Goal: Task Accomplishment & Management: Use online tool/utility

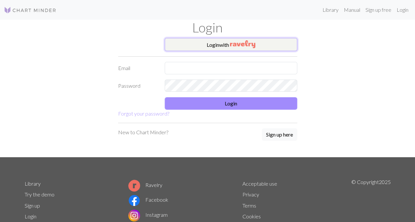
click at [199, 43] on button "Login with" at bounding box center [231, 44] width 132 height 13
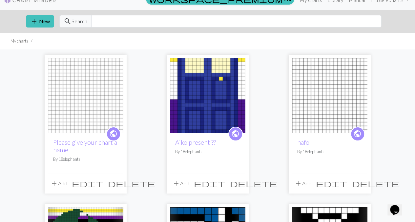
scroll to position [10, 0]
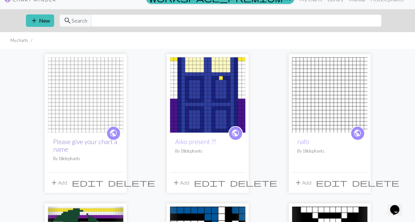
click at [92, 141] on link "Please give your chart a name" at bounding box center [85, 145] width 64 height 15
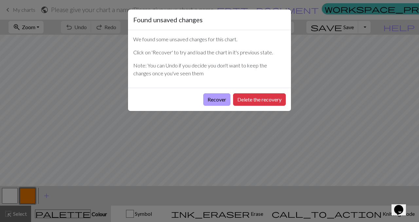
click at [221, 98] on button "Recover" at bounding box center [217, 99] width 27 height 12
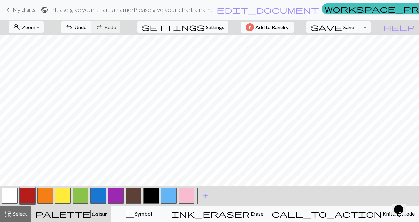
click at [127, 11] on h2 "Please give your chart a name / Please give your chart a name" at bounding box center [132, 10] width 163 height 8
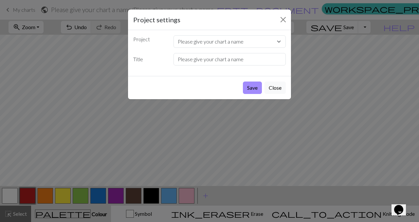
click at [127, 11] on div "Project settings Project Please give your chart a name [PERSON_NAME] present ??…" at bounding box center [209, 111] width 419 height 222
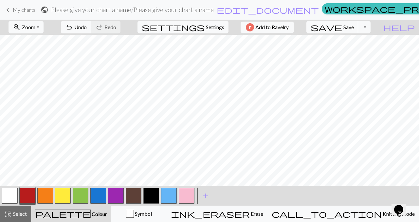
click at [155, 13] on h2 "Please give your chart a name / Please give your chart a name" at bounding box center [132, 10] width 163 height 8
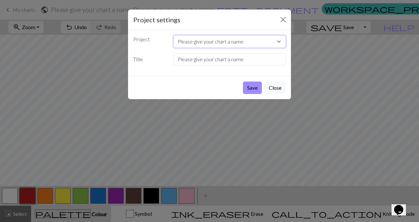
click at [224, 46] on select "Please give your chart a name [PERSON_NAME] present ?? nafo dragon silhouette.p…" at bounding box center [230, 41] width 113 height 12
click at [201, 44] on select "Please give your chart a name [PERSON_NAME] present ?? nafo dragon silhouette.p…" at bounding box center [230, 41] width 113 height 12
click at [204, 60] on input "Please give your chart a name" at bounding box center [230, 59] width 113 height 12
click at [204, 59] on input "Please give your chart a name" at bounding box center [230, 59] width 113 height 12
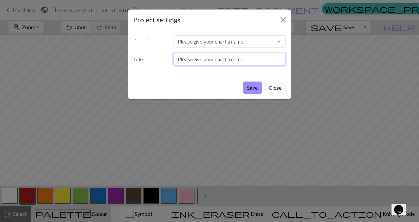
click at [204, 59] on input "Please give your chart a name" at bounding box center [230, 59] width 113 height 12
type input "Progress pride"
click at [247, 85] on button "Save" at bounding box center [252, 88] width 19 height 12
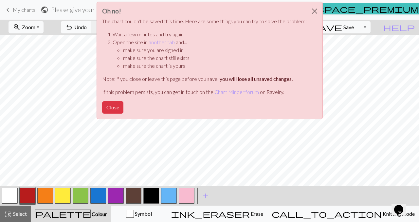
click at [12, 12] on div "Oh no! The chart couldn't be saved this time. Here are some things you can try …" at bounding box center [209, 62] width 419 height 125
click at [116, 105] on button "Close" at bounding box center [112, 107] width 21 height 12
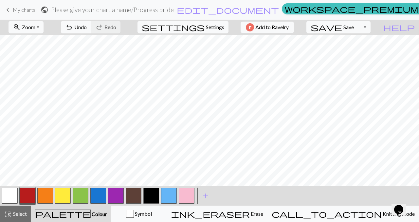
click at [8, 11] on span "keyboard_arrow_left" at bounding box center [8, 9] width 8 height 9
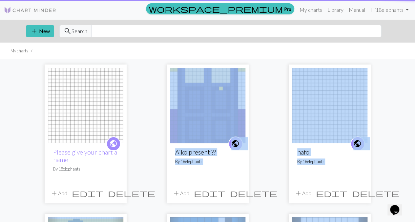
drag, startPoint x: 235, startPoint y: 25, endPoint x: 203, endPoint y: 139, distance: 118.4
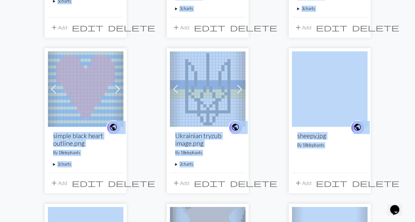
scroll to position [332, 0]
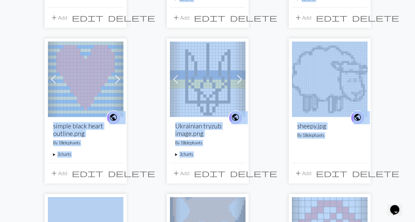
click at [262, 128] on div "public Please give your chart a name By 18elephants add Add edit delete public …" at bounding box center [208, 33] width 374 height 610
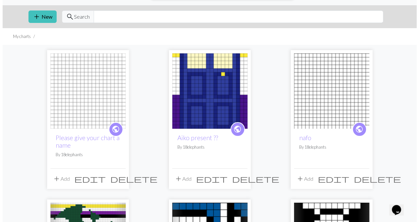
scroll to position [0, 0]
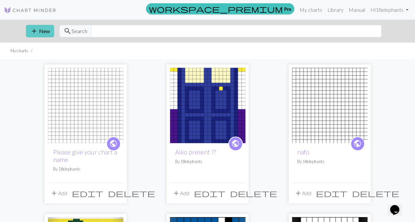
click at [31, 29] on span "add" at bounding box center [34, 31] width 8 height 9
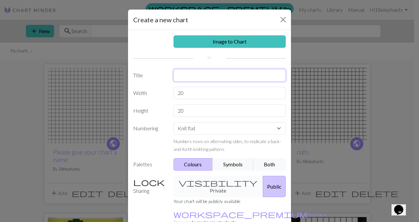
click at [193, 74] on input "text" at bounding box center [230, 75] width 113 height 12
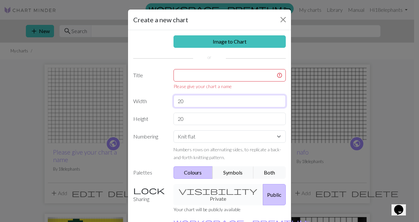
click at [194, 90] on div "Image to Chart Title Please give your chart a name Width 20 Height 20 Numbering…" at bounding box center [209, 140] width 163 height 220
click at [214, 74] on input "text" at bounding box center [230, 75] width 113 height 12
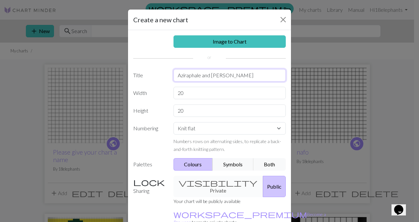
type input "Aziraphale and [PERSON_NAME]"
click at [199, 88] on input "20" at bounding box center [230, 93] width 113 height 12
type input "2"
type input "50"
click at [202, 110] on input "20" at bounding box center [230, 111] width 113 height 12
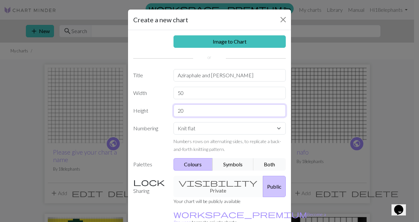
click at [202, 110] on input "20" at bounding box center [230, 111] width 113 height 12
type input "50"
click at [193, 148] on small "Numbers rows on alternating sides, to replicate a back-and-forth knitting patte…" at bounding box center [228, 145] width 108 height 13
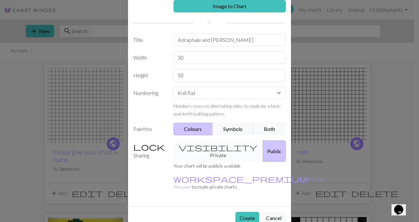
click at [196, 142] on div "visibility Private Public" at bounding box center [230, 151] width 121 height 21
click at [200, 146] on div "visibility Private Public" at bounding box center [230, 151] width 121 height 21
click at [213, 130] on button "Symbols" at bounding box center [233, 129] width 41 height 12
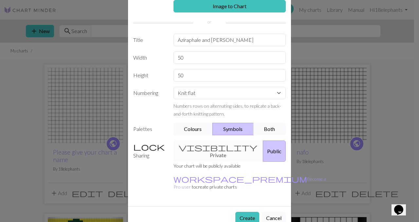
click at [187, 133] on button "Colours" at bounding box center [194, 129] width 40 height 12
click at [218, 133] on button "Symbols" at bounding box center [233, 129] width 41 height 12
click at [259, 126] on button "Both" at bounding box center [270, 129] width 33 height 12
click at [233, 134] on button "Symbols" at bounding box center [233, 129] width 41 height 12
click at [192, 135] on div "Image to Chart Title Aziraphale and [PERSON_NAME] Width 50 Height 50 Numbering …" at bounding box center [209, 101] width 163 height 212
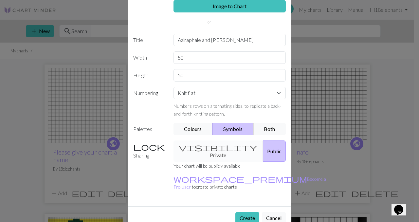
click at [185, 141] on div "visibility Private Public" at bounding box center [230, 151] width 121 height 21
click at [178, 131] on button "Colours" at bounding box center [194, 129] width 40 height 12
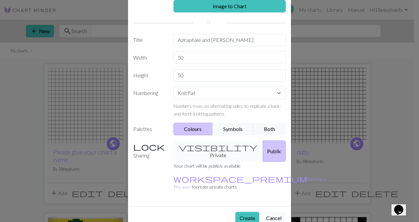
click at [203, 131] on button "Colours" at bounding box center [194, 129] width 40 height 12
click at [224, 133] on button "Symbols" at bounding box center [233, 129] width 41 height 12
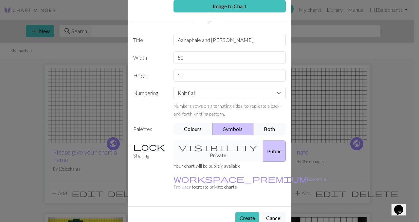
click at [198, 126] on button "Colours" at bounding box center [194, 129] width 40 height 12
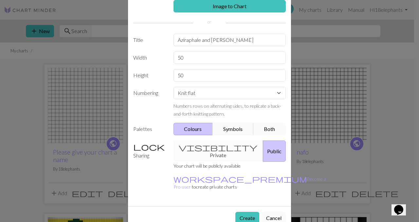
click at [276, 125] on button "Both" at bounding box center [270, 129] width 33 height 12
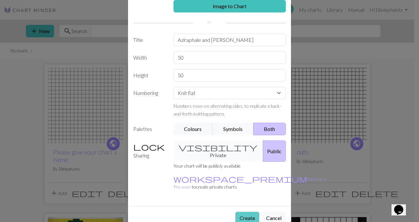
click at [236, 212] on button "Create" at bounding box center [248, 218] width 24 height 12
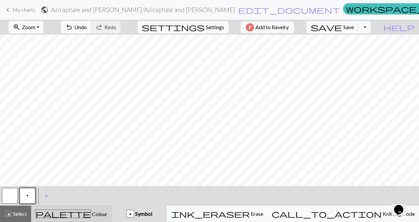
click at [91, 211] on span "Colour" at bounding box center [99, 214] width 16 height 6
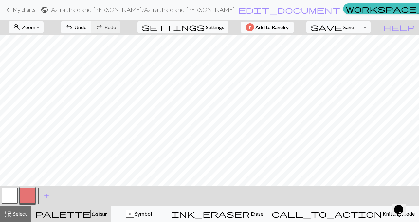
scroll to position [107, 0]
click at [21, 193] on button "button" at bounding box center [28, 196] width 16 height 16
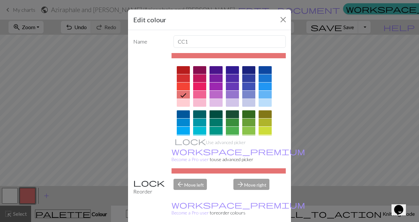
click at [9, 196] on div "Edit colour Name CC1 Use advanced picker workspace_premium Become a Pro user to…" at bounding box center [209, 111] width 419 height 222
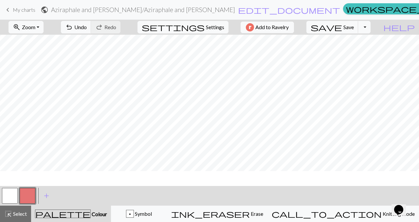
scroll to position [0, 0]
click at [210, 27] on span "Settings" at bounding box center [215, 27] width 18 height 8
select select "aran"
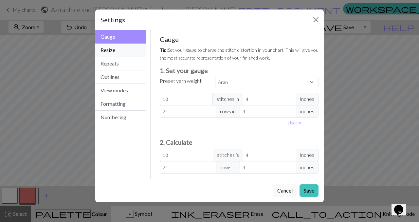
click at [118, 52] on button "Resize" at bounding box center [120, 50] width 51 height 13
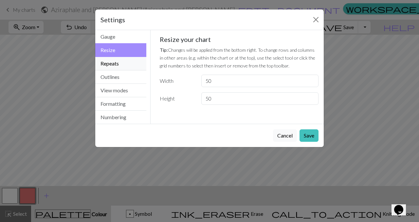
click at [126, 65] on button "Repeats" at bounding box center [120, 63] width 51 height 13
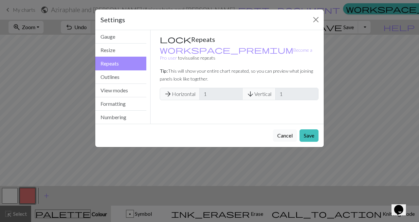
click at [128, 69] on button "Repeats" at bounding box center [120, 64] width 51 height 14
click at [132, 80] on button "Outlines" at bounding box center [120, 76] width 51 height 13
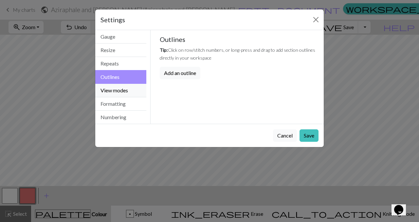
click at [133, 92] on button "View modes" at bounding box center [120, 90] width 51 height 13
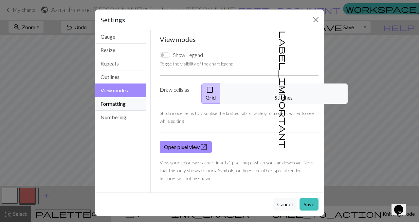
click at [132, 103] on button "Formatting" at bounding box center [120, 103] width 51 height 13
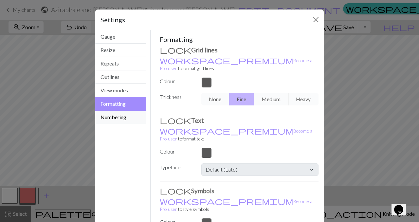
click at [135, 116] on button "Numbering" at bounding box center [120, 117] width 51 height 13
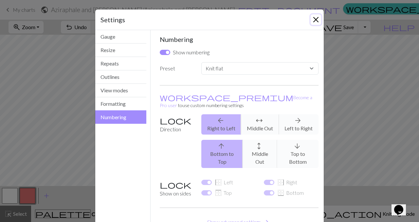
click at [319, 22] on button "Close" at bounding box center [316, 19] width 10 height 10
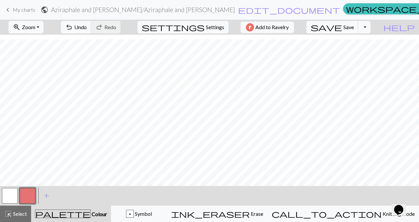
scroll to position [14, 0]
click at [371, 28] on button "Toggle Dropdown" at bounding box center [365, 27] width 12 height 12
click at [121, 10] on h2 "Aziraphale and [PERSON_NAME] / [PERSON_NAME] and [PERSON_NAME]" at bounding box center [143, 10] width 184 height 8
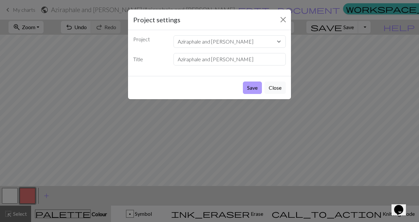
click at [253, 85] on button "Save" at bounding box center [252, 88] width 19 height 12
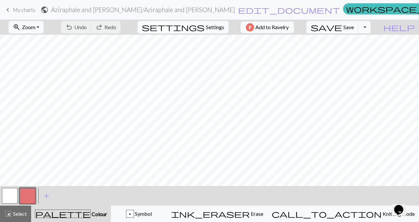
click at [210, 29] on span "Settings" at bounding box center [215, 27] width 18 height 8
select select "flat"
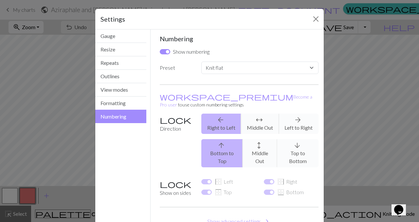
scroll to position [32, 0]
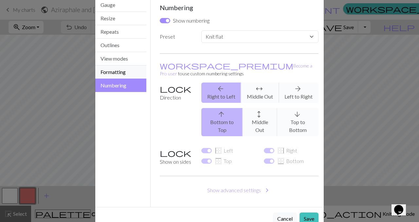
click at [106, 68] on button "Formatting" at bounding box center [120, 72] width 51 height 13
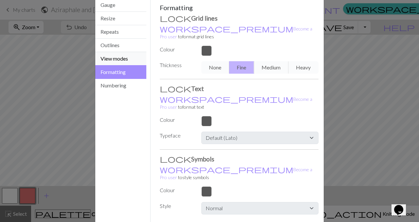
click at [105, 57] on button "View modes" at bounding box center [120, 58] width 51 height 13
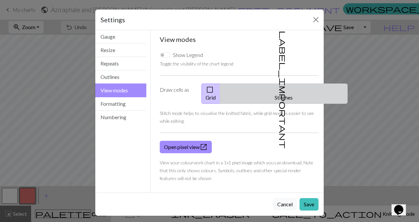
click at [289, 90] on button "label_important Stitches" at bounding box center [284, 94] width 128 height 20
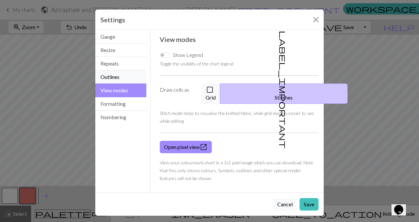
click at [122, 76] on button "Outlines" at bounding box center [120, 76] width 51 height 13
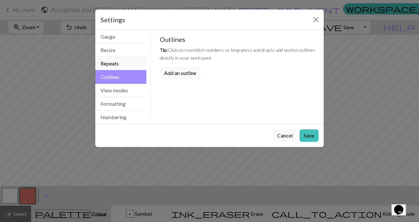
click at [120, 64] on button "Repeats" at bounding box center [120, 63] width 51 height 13
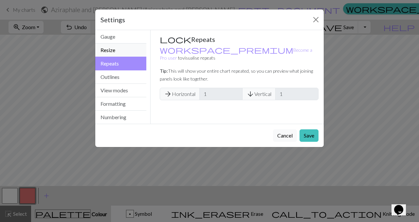
click at [112, 53] on button "Resize" at bounding box center [120, 50] width 51 height 13
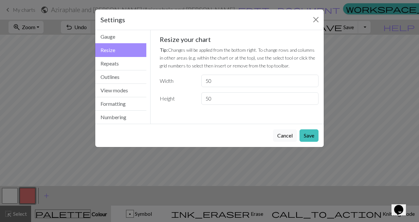
click at [112, 44] on button "Resize" at bounding box center [120, 50] width 51 height 14
click at [112, 37] on button "Gauge" at bounding box center [120, 36] width 51 height 13
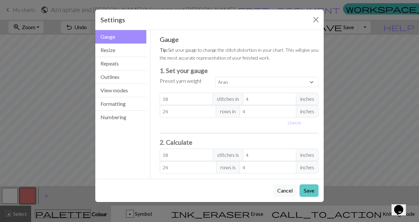
click at [310, 188] on button "Save" at bounding box center [309, 191] width 19 height 12
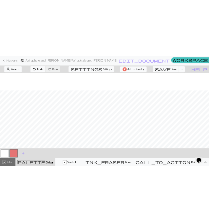
scroll to position [129, 0]
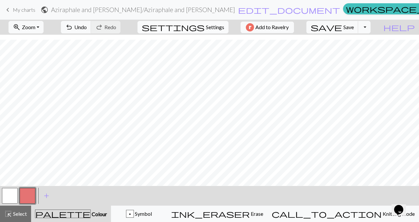
click at [189, 32] on button "settings Settings" at bounding box center [183, 27] width 91 height 12
select select "aran"
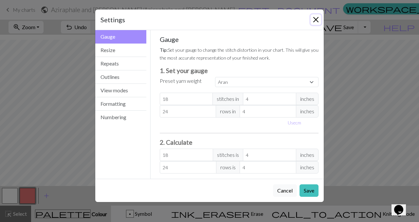
click at [318, 24] on button "Close" at bounding box center [316, 19] width 10 height 10
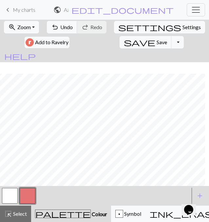
scroll to position [107, 0]
click at [16, 21] on button "zoom_in Zoom Zoom" at bounding box center [21, 27] width 35 height 12
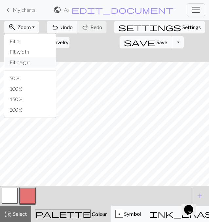
click at [24, 66] on button "Fit height" at bounding box center [30, 62] width 52 height 10
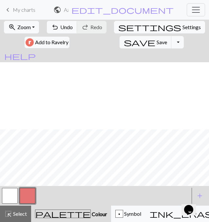
scroll to position [67, 0]
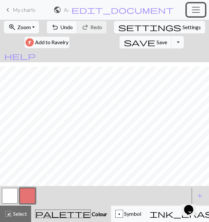
click at [198, 10] on span "Toggle navigation" at bounding box center [196, 10] width 10 height 10
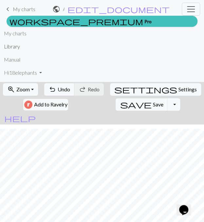
click at [15, 49] on link "Library" at bounding box center [12, 46] width 16 height 13
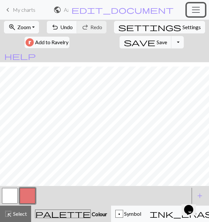
click at [193, 12] on span "Toggle navigation" at bounding box center [196, 10] width 10 height 10
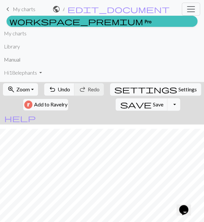
click at [15, 61] on link "Manual" at bounding box center [12, 59] width 16 height 13
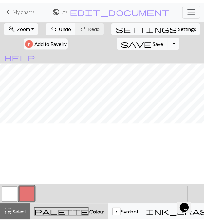
scroll to position [0, 0]
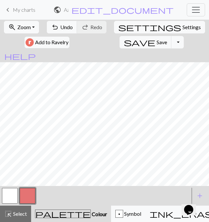
drag, startPoint x: 203, startPoint y: 196, endPoint x: 161, endPoint y: 193, distance: 41.4
click at [161, 193] on div "< > add Add a colour" at bounding box center [104, 196] width 209 height 20
click at [201, 194] on span "add" at bounding box center [200, 195] width 8 height 9
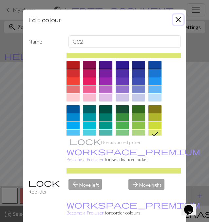
click at [181, 23] on button "Close" at bounding box center [178, 19] width 10 height 10
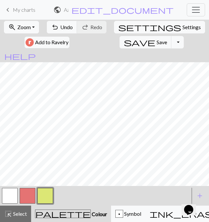
click at [10, 8] on span "keyboard_arrow_left" at bounding box center [8, 9] width 8 height 9
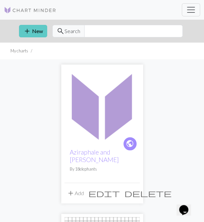
click at [37, 29] on button "add New" at bounding box center [33, 31] width 28 height 12
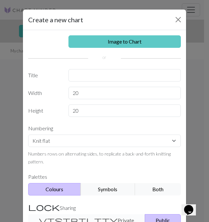
click at [118, 41] on link "Image to Chart" at bounding box center [124, 41] width 113 height 12
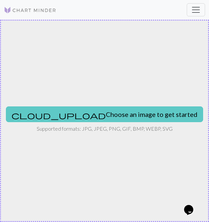
click at [145, 114] on button "cloud_upload Choose an image to get started" at bounding box center [104, 115] width 197 height 16
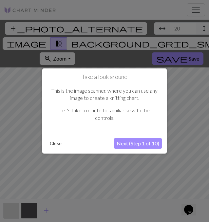
click at [128, 146] on button "Next (Step 1 of 10)" at bounding box center [138, 143] width 48 height 10
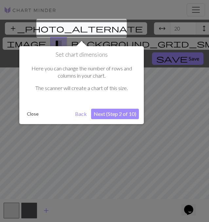
click at [69, 28] on div at bounding box center [81, 28] width 90 height 19
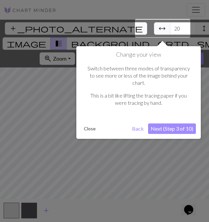
click at [138, 124] on button "Back" at bounding box center [137, 129] width 17 height 10
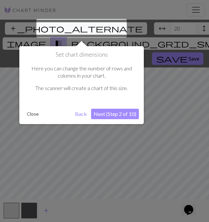
click at [75, 114] on button "Back" at bounding box center [80, 114] width 17 height 10
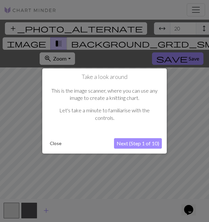
click at [146, 143] on button "Next (Step 1 of 10)" at bounding box center [138, 143] width 48 height 10
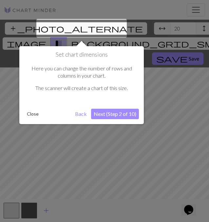
click at [64, 28] on div at bounding box center [81, 28] width 90 height 19
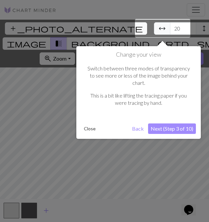
click at [64, 28] on div at bounding box center [104, 111] width 209 height 222
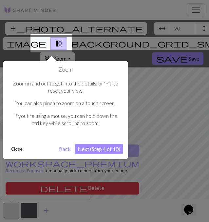
click at [64, 28] on div at bounding box center [104, 111] width 209 height 222
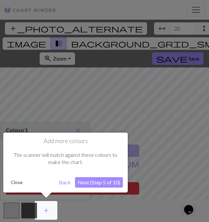
click at [63, 185] on button "Back" at bounding box center [64, 182] width 17 height 10
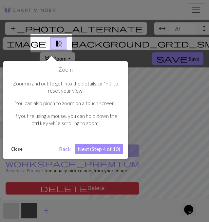
click at [64, 146] on button "Back" at bounding box center [64, 149] width 17 height 10
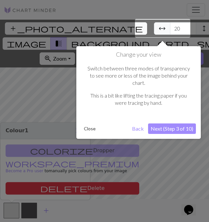
click at [139, 124] on button "Back" at bounding box center [137, 129] width 17 height 10
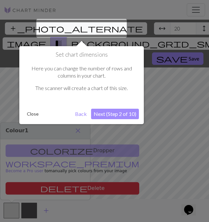
click at [125, 115] on button "Next (Step 2 of 10)" at bounding box center [115, 114] width 48 height 10
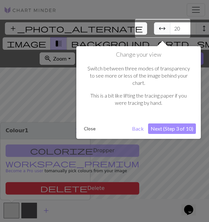
click at [173, 124] on button "Next (Step 3 of 10)" at bounding box center [172, 129] width 48 height 10
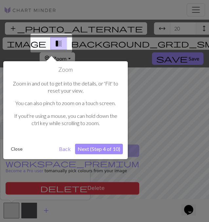
click at [86, 146] on button "Next (Step 4 of 10)" at bounding box center [99, 149] width 48 height 10
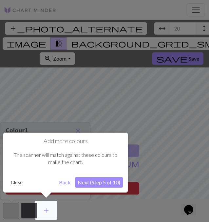
click at [117, 184] on button "Next (Step 5 of 10)" at bounding box center [99, 182] width 48 height 10
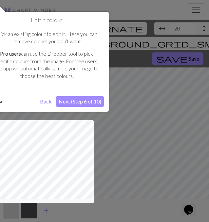
click at [75, 101] on button "Next (Step 6 of 10)" at bounding box center [80, 101] width 48 height 10
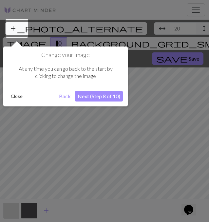
click at [93, 99] on button "Next (Step 8 of 10)" at bounding box center [99, 96] width 48 height 10
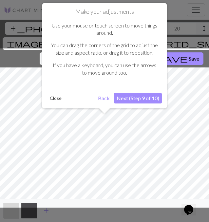
click at [131, 99] on button "Next (Step 9 of 10)" at bounding box center [138, 98] width 48 height 10
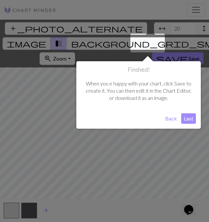
click at [184, 121] on button "Last" at bounding box center [188, 118] width 15 height 10
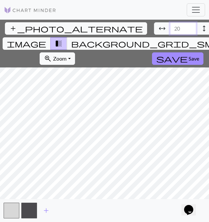
click at [170, 27] on input "20" at bounding box center [183, 28] width 26 height 12
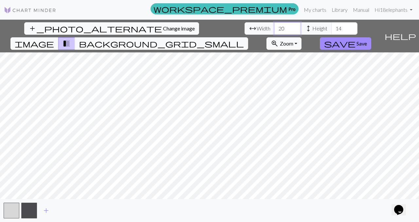
type input "2"
type input "50"
click at [332, 30] on input "14" at bounding box center [345, 28] width 26 height 12
type input "1"
type input "50"
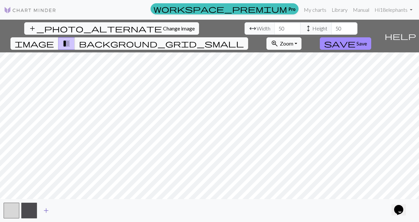
click at [43, 212] on span "add" at bounding box center [46, 210] width 8 height 9
click at [43, 212] on button "button" at bounding box center [47, 211] width 16 height 16
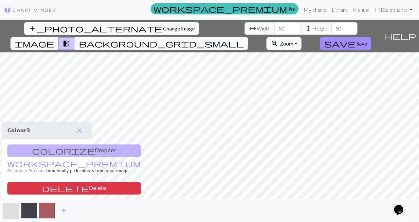
click at [49, 152] on div "colorize Dropper workspace_premium Become a Pro user to manually pick colours f…" at bounding box center [47, 169] width 90 height 61
click at [37, 154] on div "colorize Dropper workspace_premium Become a Pro user to manually pick colours f…" at bounding box center [47, 169] width 90 height 61
click at [48, 210] on button "button" at bounding box center [47, 211] width 16 height 16
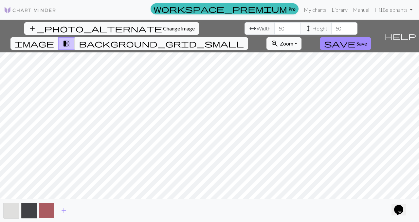
click at [48, 210] on button "button" at bounding box center [47, 211] width 16 height 16
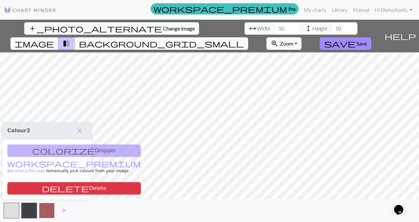
click at [48, 210] on button "button" at bounding box center [47, 211] width 16 height 16
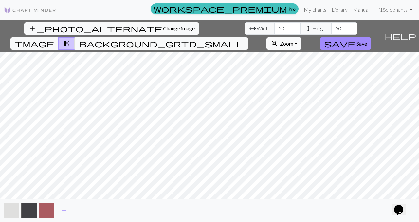
click at [48, 210] on button "button" at bounding box center [47, 211] width 16 height 16
drag, startPoint x: 48, startPoint y: 210, endPoint x: 31, endPoint y: 209, distance: 16.7
click at [31, 209] on button "button" at bounding box center [29, 211] width 16 height 16
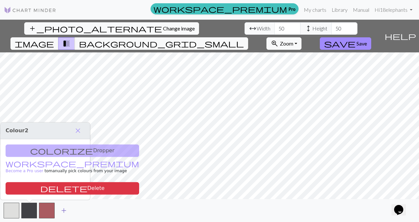
drag, startPoint x: 31, startPoint y: 209, endPoint x: 65, endPoint y: 211, distance: 33.8
click at [65, 211] on div "add" at bounding box center [209, 210] width 419 height 23
click at [65, 211] on span "add" at bounding box center [64, 210] width 8 height 9
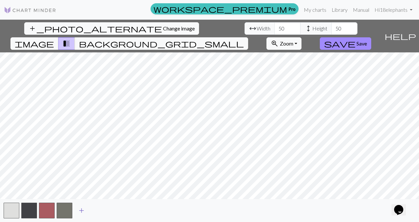
click at [81, 211] on span "add" at bounding box center [82, 210] width 8 height 9
click at [98, 211] on span "add" at bounding box center [99, 210] width 8 height 9
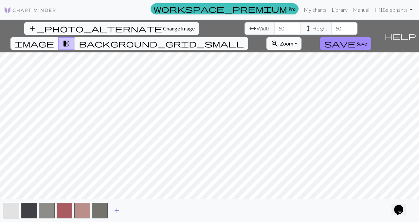
click at [116, 209] on span "add" at bounding box center [117, 210] width 8 height 9
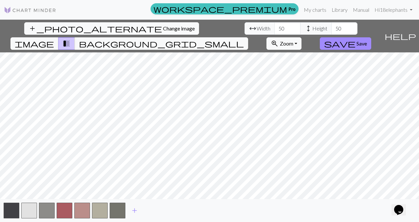
click at [143, 210] on div "add" at bounding box center [209, 210] width 419 height 23
click at [139, 211] on button "add" at bounding box center [134, 210] width 16 height 12
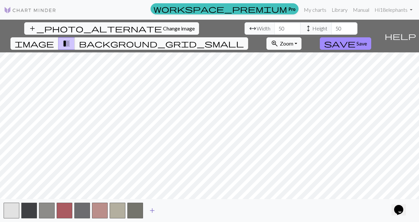
click at [155, 210] on span "add" at bounding box center [152, 210] width 8 height 9
click at [165, 213] on button "add" at bounding box center [170, 210] width 16 height 12
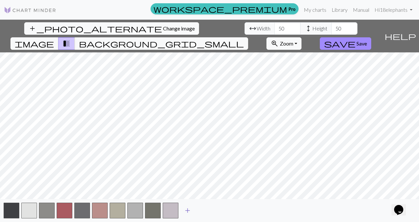
click at [187, 209] on span "add" at bounding box center [188, 210] width 8 height 9
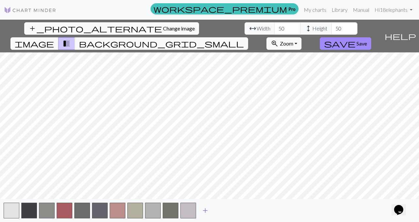
click at [204, 212] on span "add" at bounding box center [206, 210] width 8 height 9
click at [224, 208] on span "add" at bounding box center [223, 210] width 8 height 9
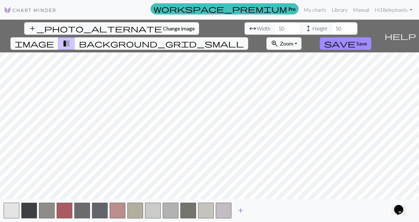
click at [237, 212] on span "add" at bounding box center [241, 210] width 8 height 9
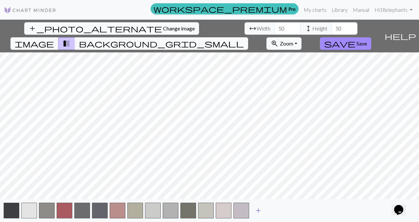
click at [259, 207] on span "add" at bounding box center [259, 210] width 8 height 9
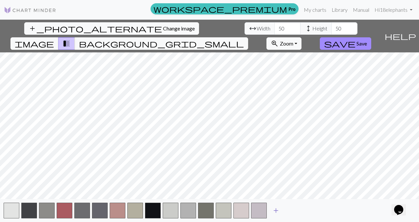
click at [273, 210] on span "add" at bounding box center [276, 210] width 8 height 9
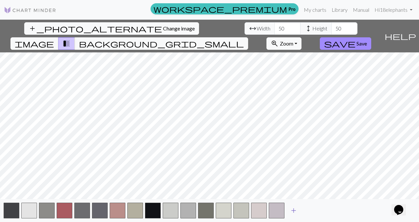
click at [291, 213] on span "add" at bounding box center [294, 210] width 8 height 9
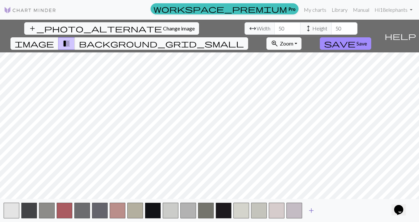
click at [306, 213] on button "add" at bounding box center [311, 210] width 16 height 12
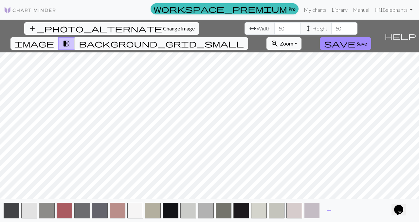
click at [309, 215] on button "button" at bounding box center [312, 211] width 16 height 16
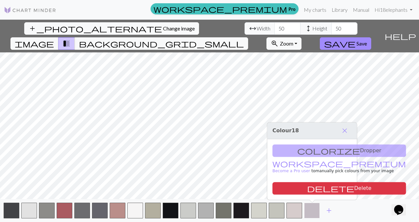
click at [309, 215] on button "button" at bounding box center [312, 211] width 16 height 16
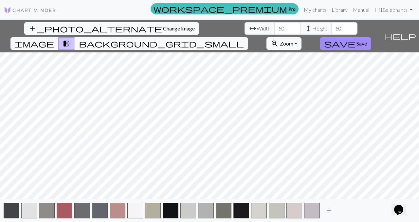
click at [332, 212] on span "add" at bounding box center [329, 210] width 8 height 9
click at [350, 210] on span "add" at bounding box center [347, 210] width 8 height 9
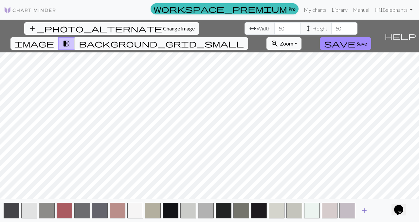
click at [365, 213] on span "add" at bounding box center [365, 210] width 8 height 9
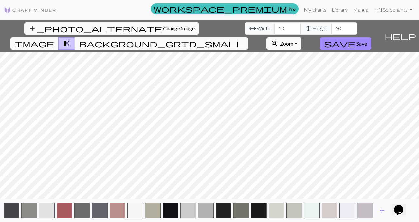
click at [389, 211] on button "add" at bounding box center [382, 210] width 16 height 12
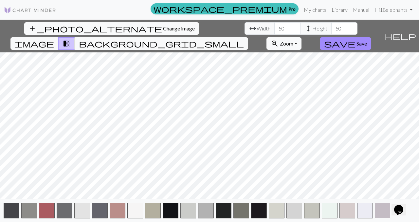
click at [384, 212] on button "button" at bounding box center [383, 211] width 16 height 16
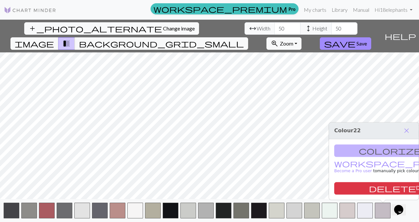
click at [372, 142] on div "colorize Dropper workspace_premium Become a Pro user to manually pick colours f…" at bounding box center [374, 169] width 90 height 61
click at [361, 135] on h3 "Colour 22 close" at bounding box center [374, 131] width 90 height 17
click at [364, 150] on div "colorize Dropper workspace_premium Become a Pro user to manually pick colours f…" at bounding box center [374, 169] width 90 height 61
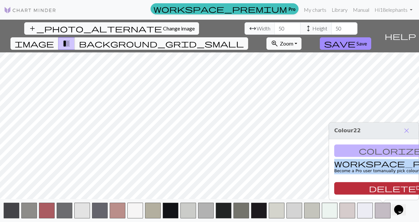
drag, startPoint x: 364, startPoint y: 150, endPoint x: 362, endPoint y: 186, distance: 36.1
click at [362, 186] on div "colorize Dropper workspace_premium Become a Pro user to manually pick colours f…" at bounding box center [374, 169] width 90 height 61
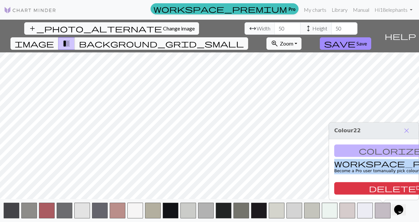
click at [375, 166] on small "workspace_premium Become a Pro user to manually pick colours from your image" at bounding box center [402, 167] width 134 height 11
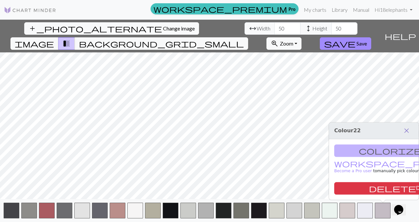
click at [409, 131] on span "close" at bounding box center [407, 130] width 8 height 9
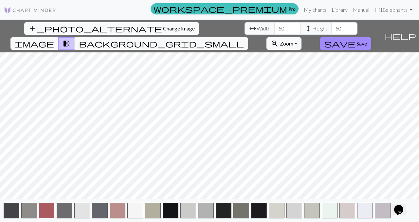
click at [50, 212] on button "button" at bounding box center [47, 211] width 16 height 16
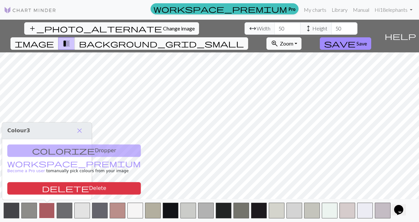
click at [50, 212] on button "button" at bounding box center [47, 211] width 16 height 16
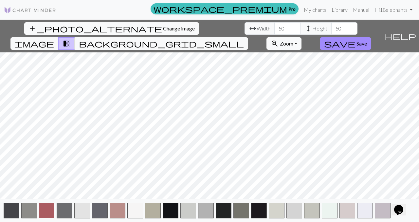
click at [50, 212] on button "button" at bounding box center [47, 211] width 16 height 16
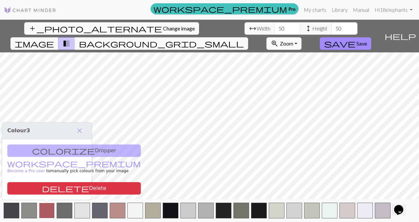
click at [50, 212] on button "button" at bounding box center [47, 211] width 16 height 16
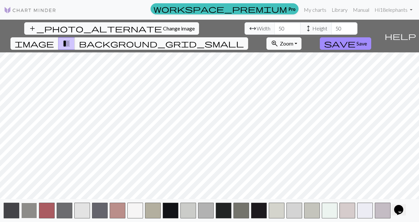
drag, startPoint x: 50, startPoint y: 212, endPoint x: 28, endPoint y: 211, distance: 22.0
click at [28, 211] on button "button" at bounding box center [29, 211] width 16 height 16
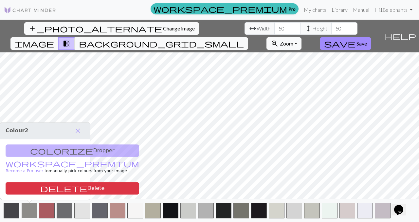
click at [28, 211] on button "button" at bounding box center [29, 211] width 16 height 16
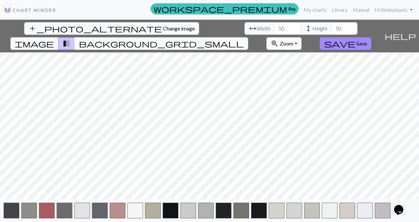
click at [248, 37] on button "background_grid_small" at bounding box center [162, 43] width 174 height 12
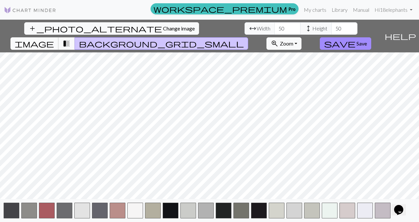
click at [54, 39] on span "image" at bounding box center [34, 43] width 39 height 9
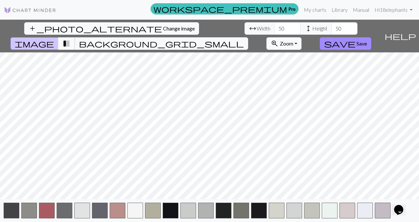
click at [70, 39] on span "transition_fade" at bounding box center [67, 43] width 8 height 9
click at [54, 39] on span "image" at bounding box center [34, 43] width 39 height 9
click at [70, 39] on span "transition_fade" at bounding box center [67, 43] width 8 height 9
click at [137, 209] on button "button" at bounding box center [135, 211] width 16 height 16
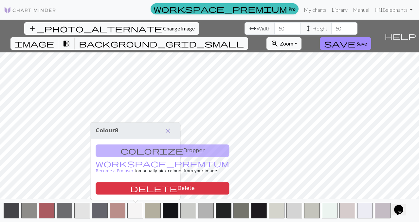
click at [167, 132] on span "close" at bounding box center [168, 130] width 8 height 9
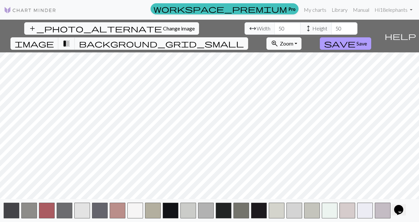
click at [367, 40] on span "Save" at bounding box center [362, 43] width 10 height 6
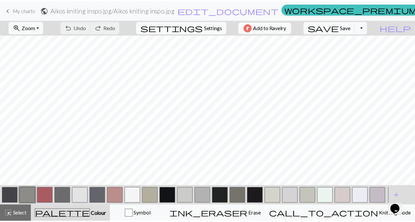
scroll to position [210, 0]
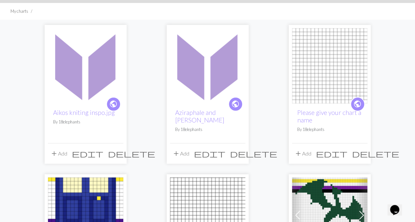
scroll to position [39, 0]
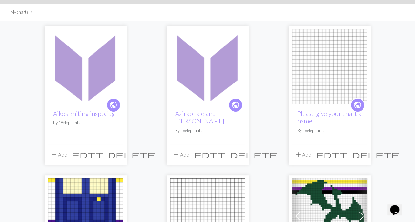
click at [243, 152] on button "delete" at bounding box center [253, 154] width 52 height 12
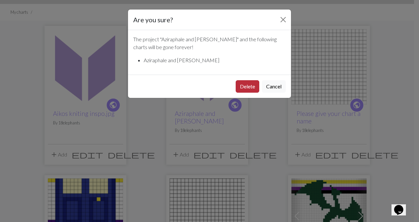
click at [246, 90] on button "Delete" at bounding box center [248, 86] width 24 height 12
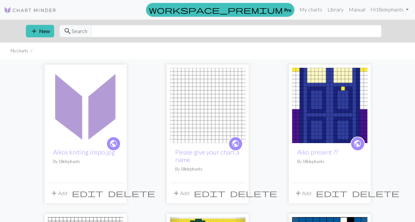
click at [122, 198] on button "delete" at bounding box center [132, 193] width 52 height 12
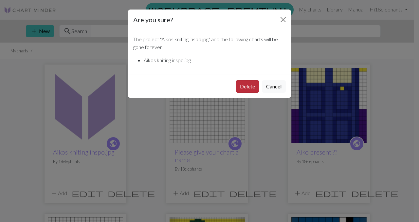
click at [255, 87] on button "Delete" at bounding box center [248, 86] width 24 height 12
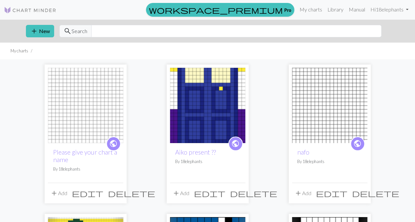
click at [194, 182] on div "public Aiko present ?? By 18elephants" at bounding box center [207, 163] width 75 height 40
click at [219, 105] on img at bounding box center [207, 105] width 75 height 75
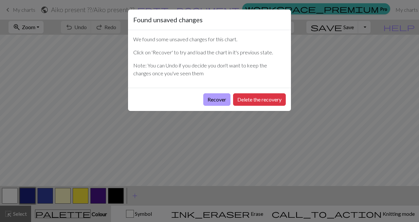
click at [219, 101] on button "Recover" at bounding box center [217, 99] width 27 height 12
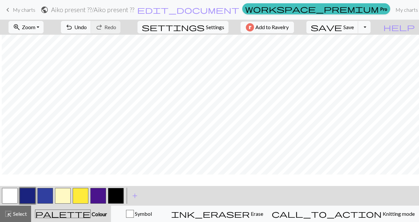
scroll to position [0, 2]
click at [199, 32] on button "settings Settings" at bounding box center [183, 27] width 91 height 12
select select "aran"
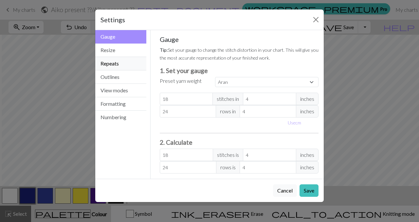
click at [111, 58] on button "Repeats" at bounding box center [120, 63] width 51 height 13
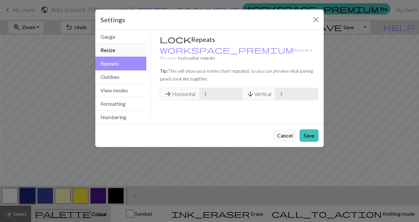
click at [108, 49] on button "Resize" at bounding box center [120, 50] width 51 height 13
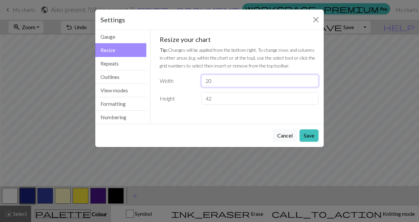
click at [211, 75] on input "20" at bounding box center [260, 81] width 117 height 12
drag, startPoint x: 225, startPoint y: 76, endPoint x: 202, endPoint y: 76, distance: 23.9
click at [202, 76] on input "20" at bounding box center [260, 81] width 117 height 12
click at [191, 78] on label "Width" at bounding box center [177, 81] width 42 height 12
click at [318, 20] on button "Close" at bounding box center [316, 19] width 10 height 10
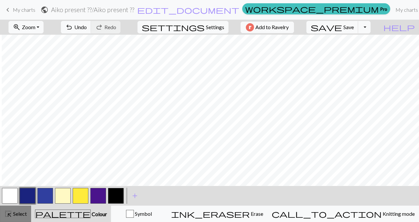
click at [24, 206] on button "highlight_alt Select Select" at bounding box center [15, 214] width 31 height 16
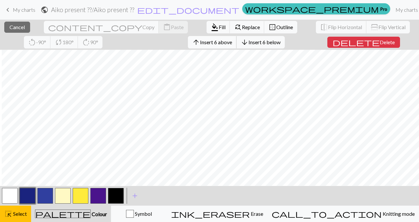
click at [200, 43] on span "Insert 6 above" at bounding box center [216, 42] width 32 height 6
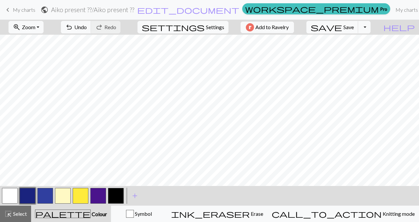
scroll to position [0, 0]
click at [12, 210] on div "highlight_alt Select Select" at bounding box center [15, 214] width 23 height 8
